Goal: Information Seeking & Learning: Learn about a topic

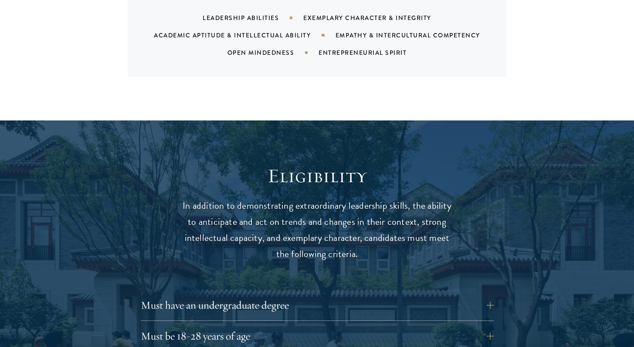
scroll to position [1085, 0]
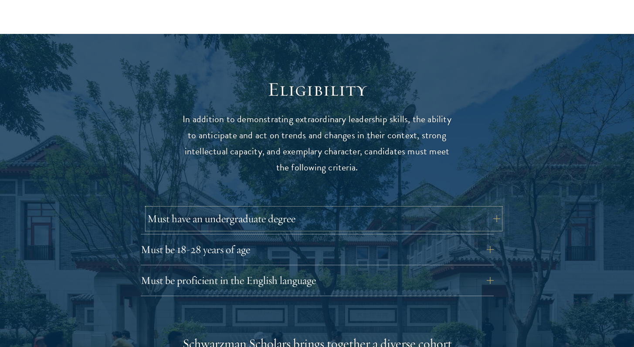
click at [393, 209] on button "Must have an undergraduate degree" at bounding box center [323, 219] width 353 height 21
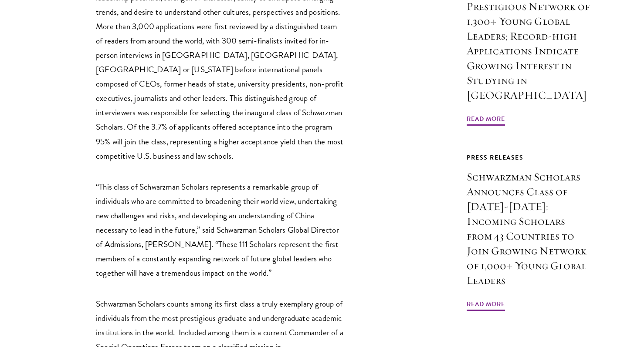
scroll to position [720, 0]
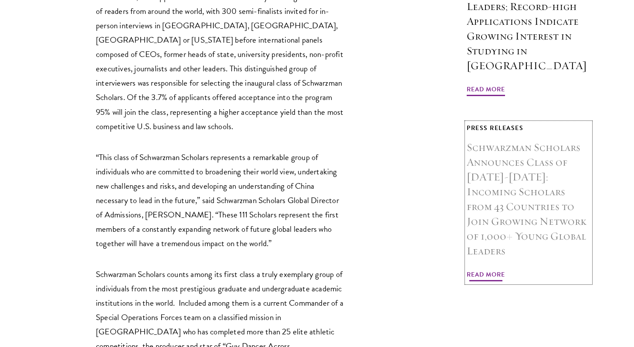
click at [491, 270] on span "Read More" at bounding box center [485, 276] width 38 height 13
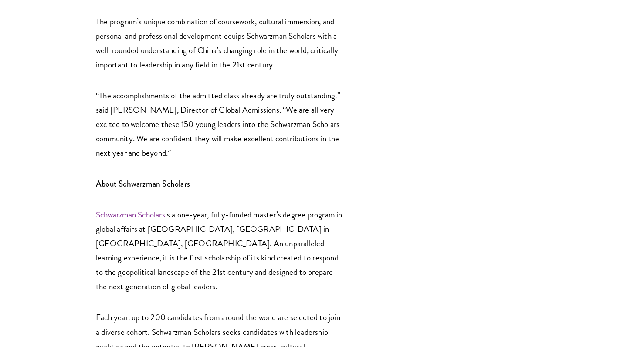
scroll to position [1703, 0]
